Goal: Find specific page/section: Find specific page/section

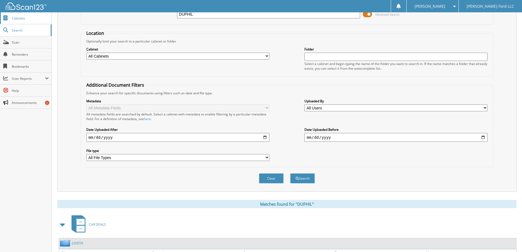
scroll to position [2, 0]
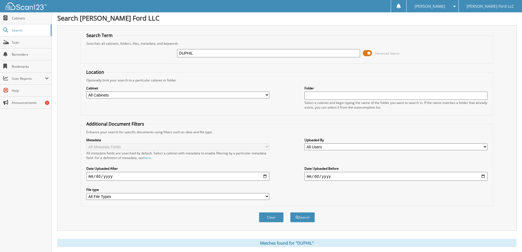
drag, startPoint x: 197, startPoint y: 52, endPoint x: 171, endPoint y: 52, distance: 25.8
click at [171, 52] on div "DUPHIL Advanced Search" at bounding box center [287, 53] width 407 height 15
type input "ELIO"
click at [302, 216] on button "Search" at bounding box center [302, 217] width 25 height 10
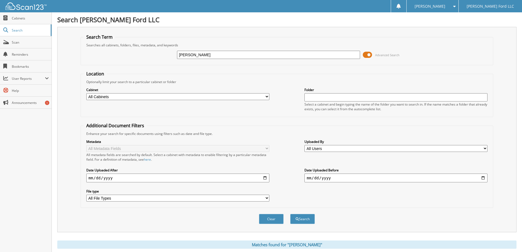
click at [189, 54] on input "ELIO" at bounding box center [268, 55] width 183 height 8
type input "ELO1"
click at [303, 219] on button "Search" at bounding box center [302, 219] width 25 height 10
click at [196, 55] on input "ELO1" at bounding box center [268, 55] width 183 height 8
type input "ELOI"
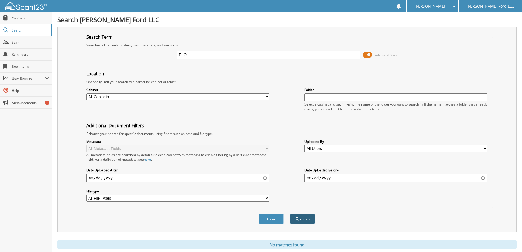
click at [304, 220] on button "Search" at bounding box center [302, 219] width 25 height 10
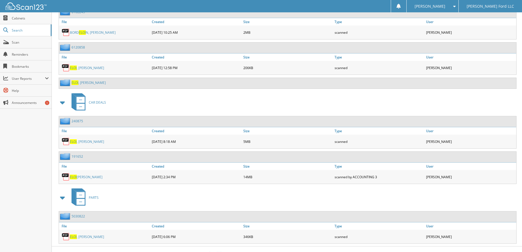
scroll to position [1216, 0]
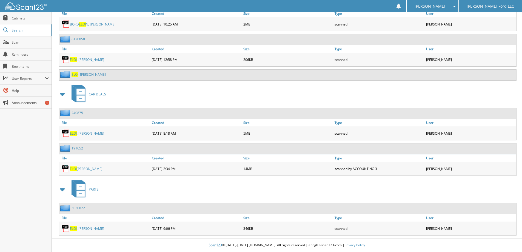
click at [88, 133] on link "[PERSON_NAME]" at bounding box center [87, 133] width 34 height 5
